Goal: Task Accomplishment & Management: Use online tool/utility

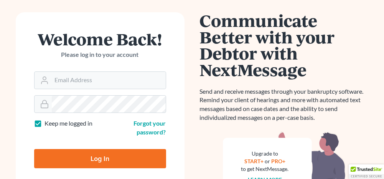
scroll to position [77, 0]
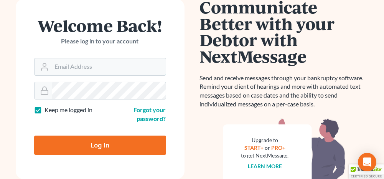
type input "[PERSON_NAME][EMAIL_ADDRESS][DOMAIN_NAME]"
click at [117, 147] on input "Log In" at bounding box center [100, 144] width 132 height 19
type input "Thinking..."
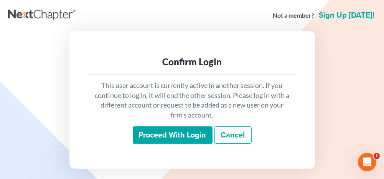
click at [197, 134] on input "Proceed with login" at bounding box center [173, 135] width 80 height 18
